Goal: Information Seeking & Learning: Learn about a topic

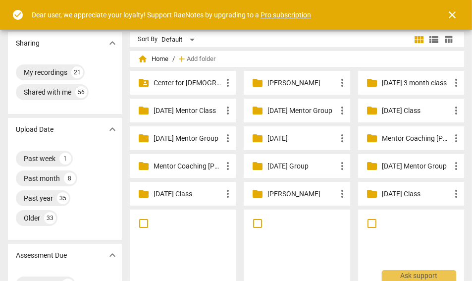
click at [456, 16] on span "close" at bounding box center [452, 15] width 12 height 12
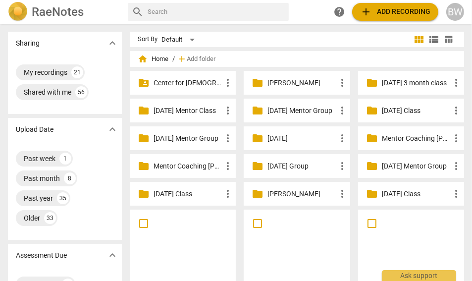
click at [171, 16] on input "text" at bounding box center [215, 12] width 137 height 16
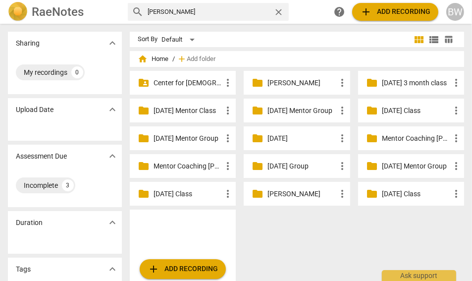
click at [173, 10] on input "[PERSON_NAME]" at bounding box center [208, 12] width 122 height 16
type input "[PERSON_NAME]"
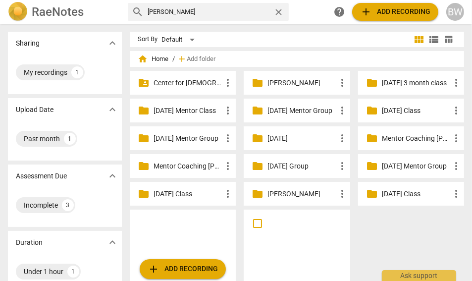
click at [74, 16] on h2 "RaeNotes" at bounding box center [58, 12] width 52 height 14
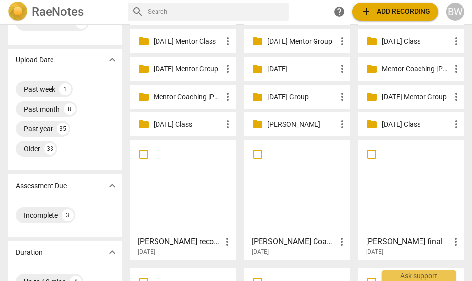
scroll to position [58, 0]
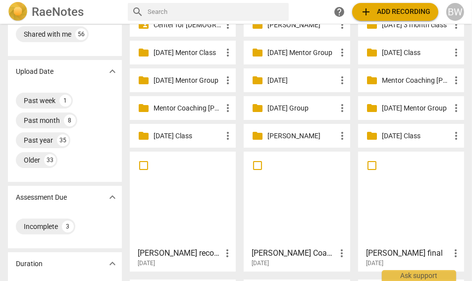
click at [166, 14] on input "text" at bounding box center [215, 12] width 137 height 16
type input "[PERSON_NAME]"
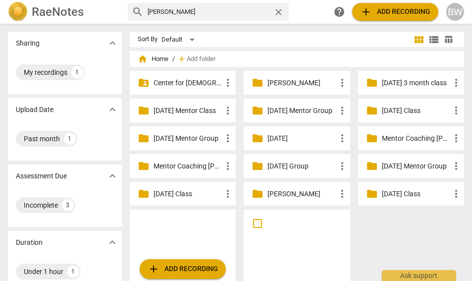
click at [57, 10] on h2 "RaeNotes" at bounding box center [58, 12] width 52 height 14
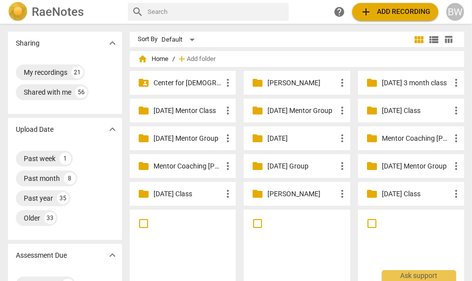
click at [423, 167] on p "[DATE] Mentor Group" at bounding box center [415, 166] width 68 height 10
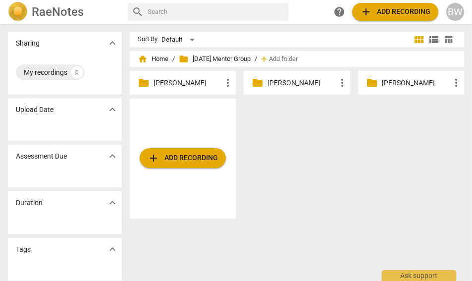
click at [303, 83] on p "[PERSON_NAME]" at bounding box center [301, 83] width 68 height 10
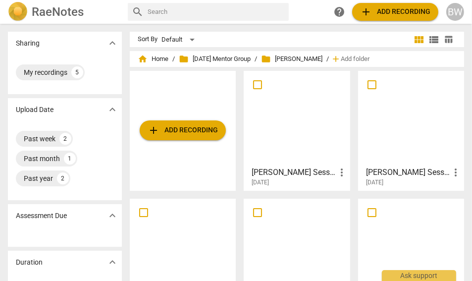
click at [298, 122] on div at bounding box center [296, 118] width 99 height 88
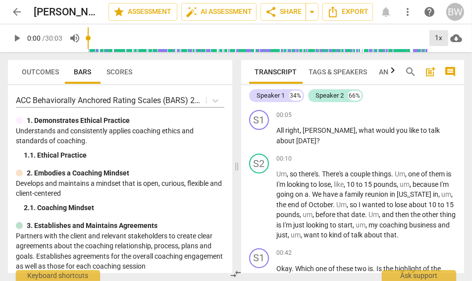
click at [440, 38] on div "1x" at bounding box center [438, 38] width 19 height 16
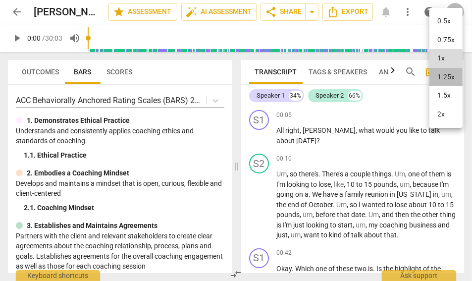
click at [445, 75] on li "1.25x" at bounding box center [445, 77] width 33 height 19
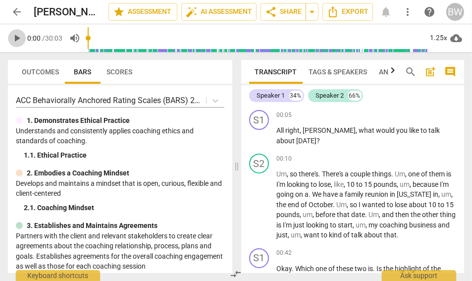
click at [17, 38] on span "play_arrow" at bounding box center [17, 38] width 12 height 12
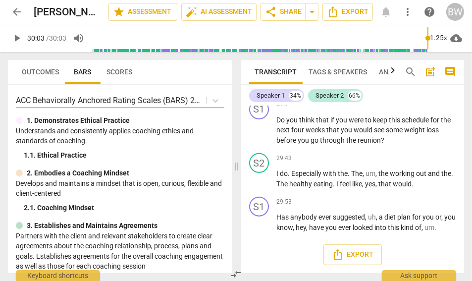
scroll to position [7196, 0]
click at [17, 38] on span "play_arrow" at bounding box center [17, 38] width 12 height 12
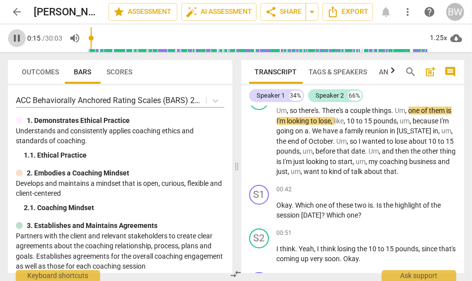
click at [16, 38] on span "pause" at bounding box center [17, 38] width 12 height 12
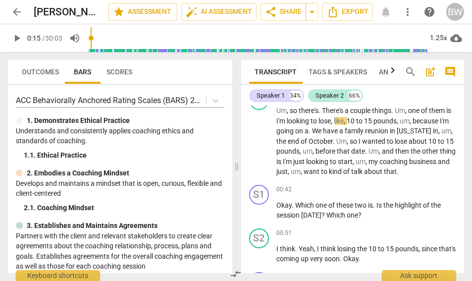
type input "15"
